Goal: Transaction & Acquisition: Purchase product/service

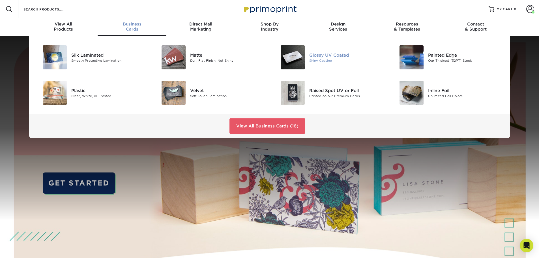
click at [346, 55] on div "Glossy UV Coated" at bounding box center [346, 55] width 75 height 6
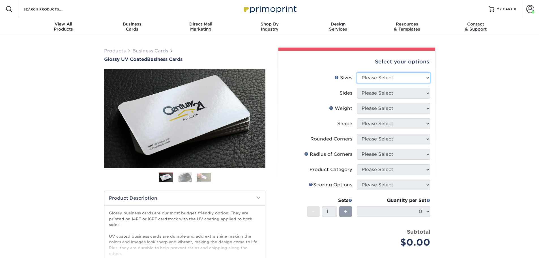
click at [414, 73] on select "Please Select 1.5" x 3.5" - Mini 1.75" x 3.5" - Mini 2" x 2" - Square 2" x 3" -…" at bounding box center [394, 77] width 74 height 11
select select "2.00x3.50"
click at [357, 72] on select "Please Select 1.5" x 3.5" - Mini 1.75" x 3.5" - Mini 2" x 2" - Square 2" x 3" -…" at bounding box center [394, 77] width 74 height 11
click at [419, 95] on select "Please Select Print Both Sides Print Front Only" at bounding box center [394, 93] width 74 height 11
select select "13abbda7-1d64-4f25-8bb2-c179b224825d"
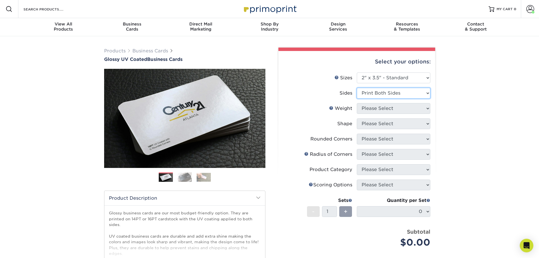
click at [357, 88] on select "Please Select Print Both Sides Print Front Only" at bounding box center [394, 93] width 74 height 11
click at [374, 109] on select "Please Select 16PT 14PT" at bounding box center [394, 108] width 74 height 11
select select "16PT"
click at [357, 103] on select "Please Select 16PT 14PT" at bounding box center [394, 108] width 74 height 11
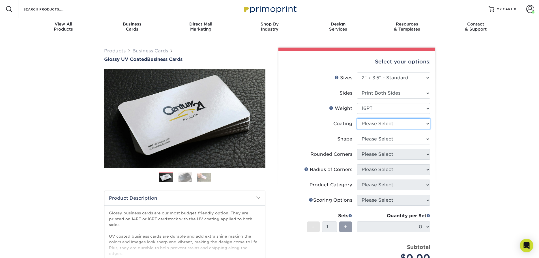
click at [378, 120] on select at bounding box center [394, 123] width 74 height 11
select select "ae367451-b2b8-45df-a344-0f05b6a12993"
click at [357, 118] on select at bounding box center [394, 123] width 74 height 11
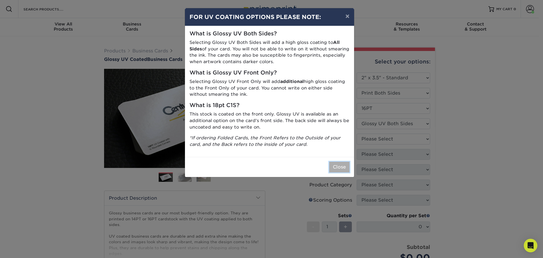
click at [346, 167] on button "Close" at bounding box center [339, 167] width 20 height 11
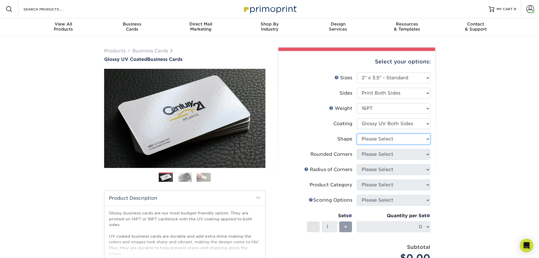
click at [414, 140] on select "Please Select Standard Oval" at bounding box center [394, 139] width 74 height 11
select select "standard"
click at [357, 134] on select "Please Select Standard Oval" at bounding box center [394, 139] width 74 height 11
click at [411, 153] on select "Please Select Yes - Round 2 Corners Yes - Round 4 Corners No" at bounding box center [394, 154] width 74 height 11
select select "0"
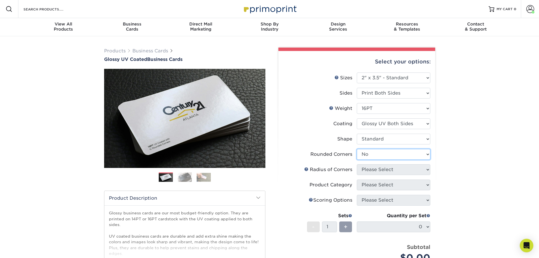
click at [357, 149] on select "Please Select Yes - Round 2 Corners Yes - Round 4 Corners No" at bounding box center [394, 154] width 74 height 11
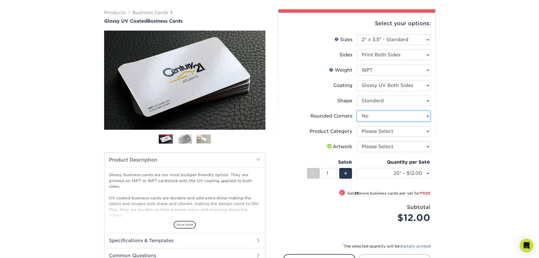
scroll to position [28, 0]
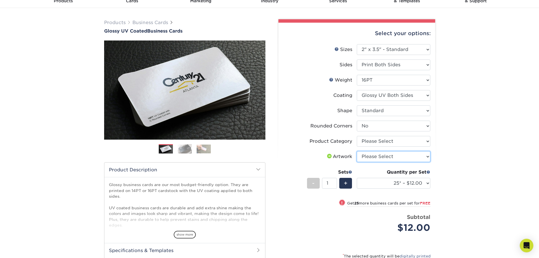
click at [408, 156] on select "Please Select I will upload files I need a design - $100" at bounding box center [394, 156] width 74 height 11
select select "upload"
click at [357, 151] on select "Please Select I will upload files I need a design - $100" at bounding box center [394, 156] width 74 height 11
click at [398, 142] on select "Please Select Business Cards" at bounding box center [394, 141] width 74 height 11
select select "3b5148f1-0588-4f88-a218-97bcfdce65c1"
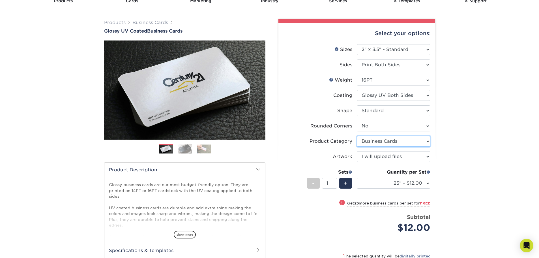
click at [357, 136] on select "Please Select Business Cards" at bounding box center [394, 141] width 74 height 11
click at [462, 125] on div "Products Business Cards Glossy UV Coated Business Cards Previous Next" at bounding box center [269, 169] width 539 height 322
click at [428, 127] on select "Please Select Yes - Round 2 Corners Yes - Round 4 Corners No" at bounding box center [394, 126] width 74 height 11
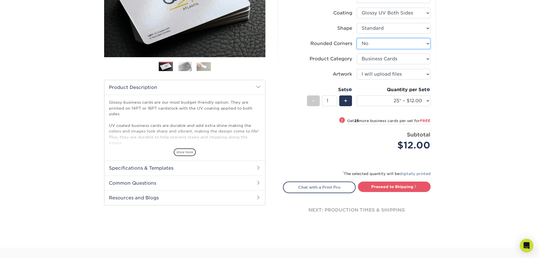
scroll to position [85, 0]
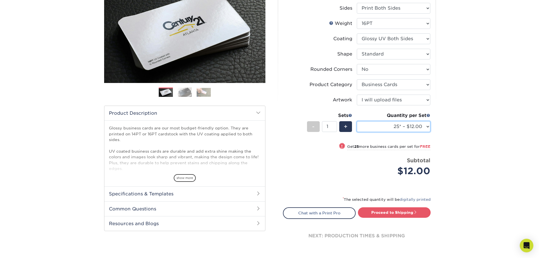
click at [426, 128] on select "25* – $12.00 50* – $12.00 100* – $12.00 250* – $21.00 500 – $42.00 1000 – $53.0…" at bounding box center [394, 126] width 74 height 11
click at [466, 25] on div "Products Business Cards Glossy UV Coated Business Cards Previous Next" at bounding box center [269, 112] width 539 height 322
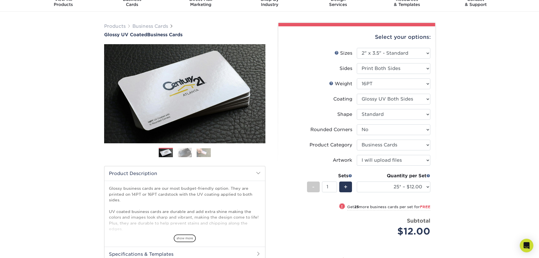
scroll to position [0, 0]
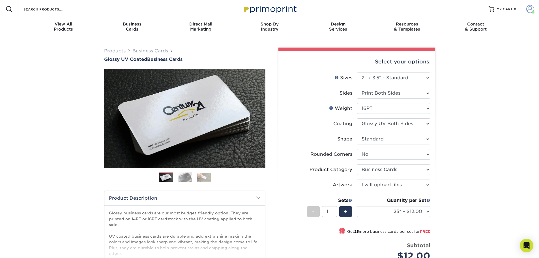
click at [532, 7] on span at bounding box center [530, 9] width 8 height 8
click at [478, 43] on link "Account Dashboard" at bounding box center [496, 47] width 71 height 8
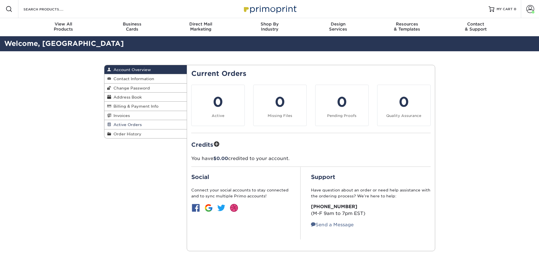
click at [123, 123] on span "Active Orders" at bounding box center [126, 124] width 31 height 5
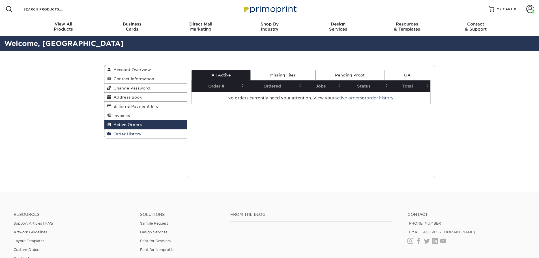
click at [127, 133] on span "Order History" at bounding box center [126, 134] width 30 height 5
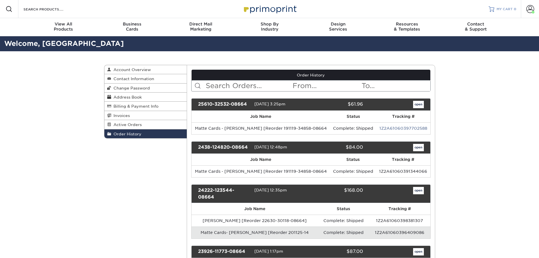
click at [492, 9] on div at bounding box center [492, 9] width 6 height 6
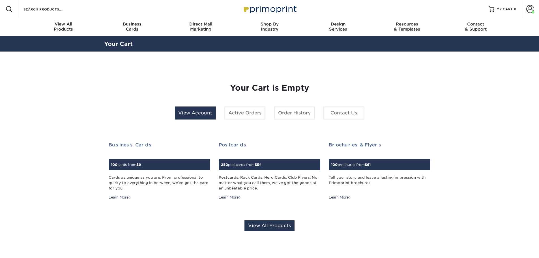
click at [178, 107] on link "View Account" at bounding box center [195, 112] width 41 height 13
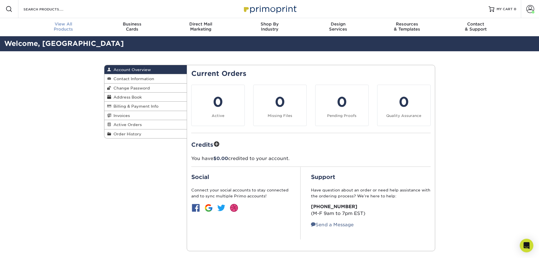
click at [57, 25] on span "View All" at bounding box center [63, 24] width 69 height 5
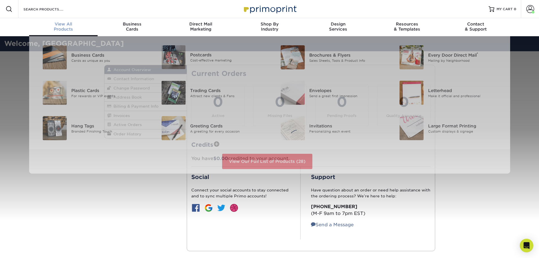
click at [59, 26] on span "View All" at bounding box center [63, 24] width 69 height 5
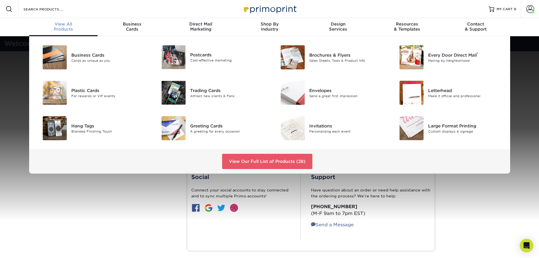
click at [59, 26] on span "View All" at bounding box center [63, 24] width 69 height 5
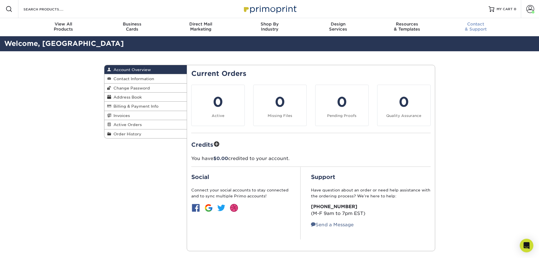
click at [477, 25] on span "Contact" at bounding box center [475, 24] width 69 height 5
click at [531, 7] on span at bounding box center [530, 9] width 8 height 8
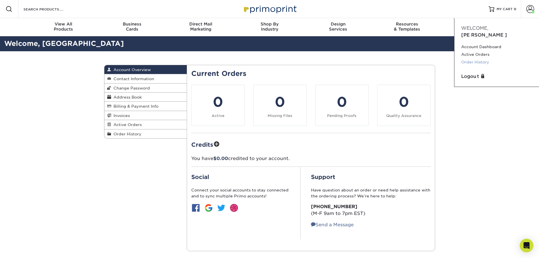
click at [484, 58] on link "Order History" at bounding box center [496, 62] width 71 height 8
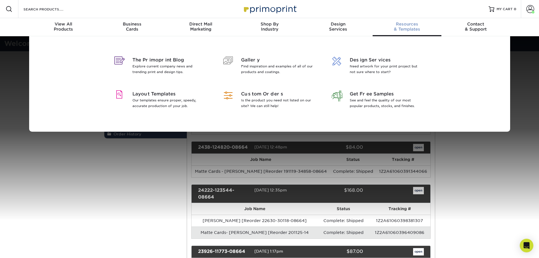
click at [403, 27] on div "Resources & Templates" at bounding box center [407, 27] width 69 height 10
click at [151, 63] on span "The Primoprint Blog" at bounding box center [168, 60] width 73 height 7
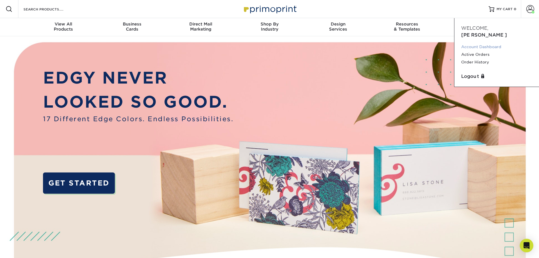
click at [477, 43] on link "Account Dashboard" at bounding box center [496, 47] width 71 height 8
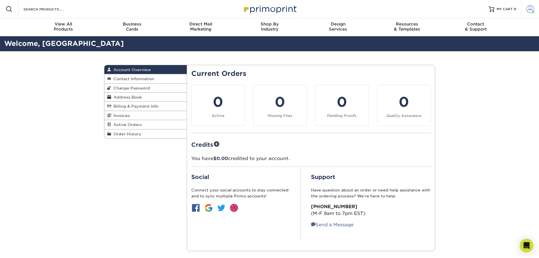
click at [531, 8] on span at bounding box center [530, 9] width 8 height 8
